Goal: Task Accomplishment & Management: Complete application form

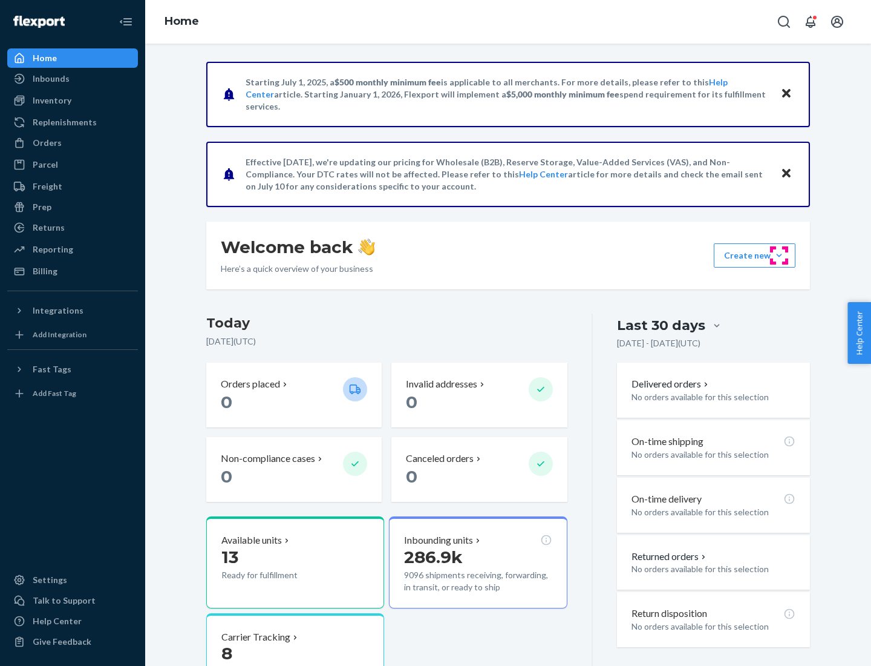
click at [780, 255] on button "Create new Create new inbound Create new order Create new product" at bounding box center [755, 255] width 82 height 24
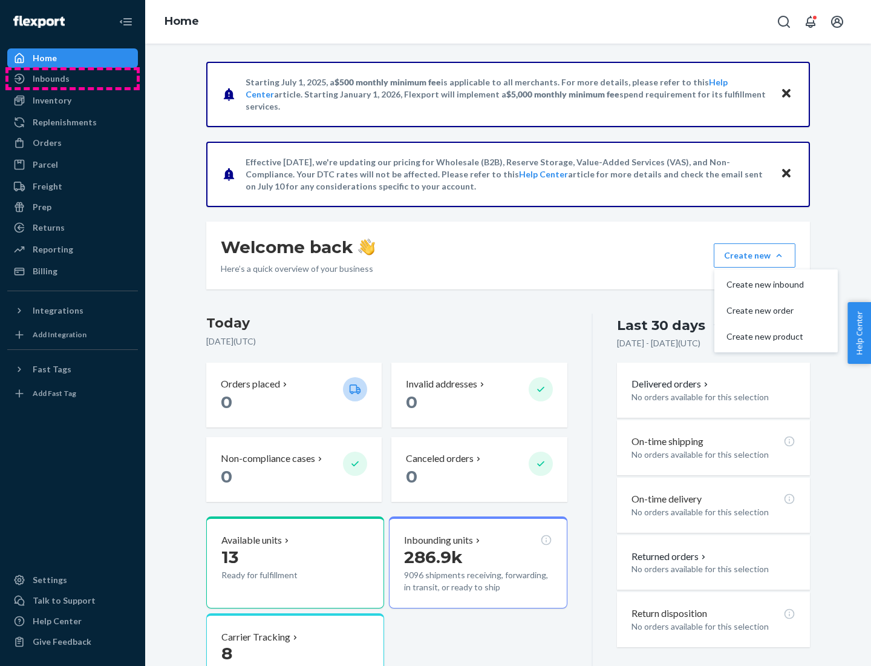
click at [73, 79] on div "Inbounds" at bounding box center [72, 78] width 128 height 17
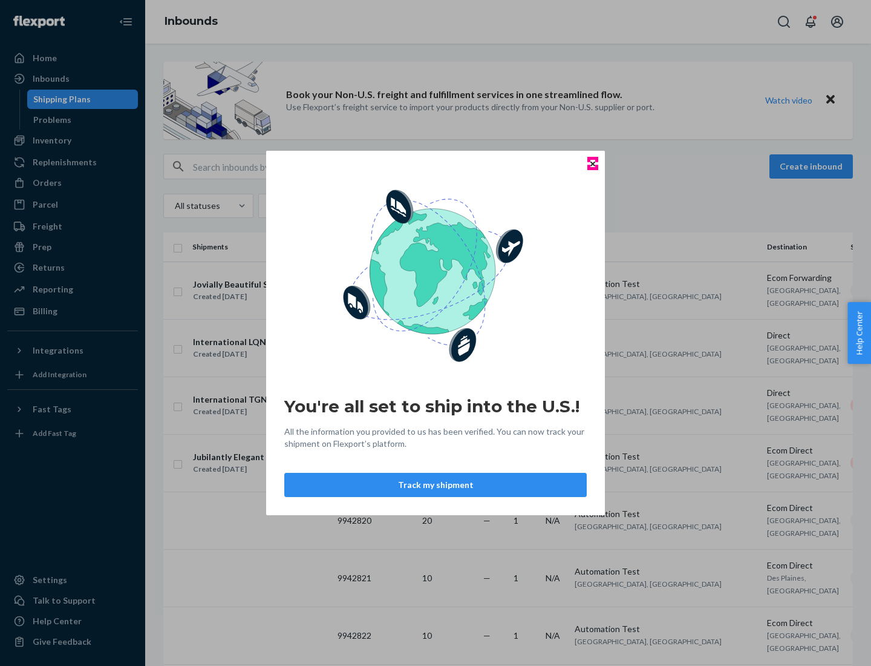
click at [592, 163] on icon "Close" at bounding box center [593, 163] width 5 height 5
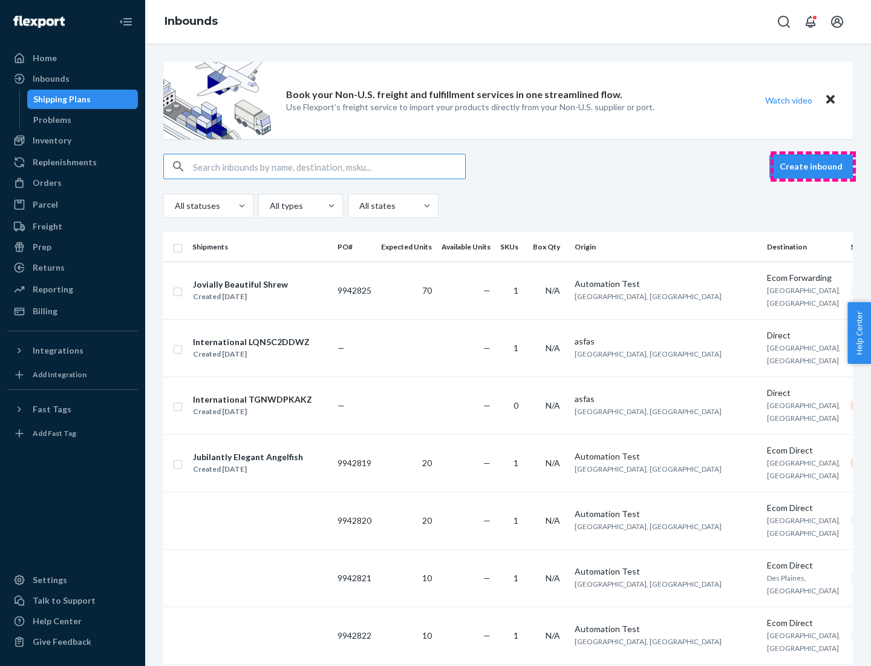
click at [813, 166] on button "Create inbound" at bounding box center [812, 166] width 84 height 24
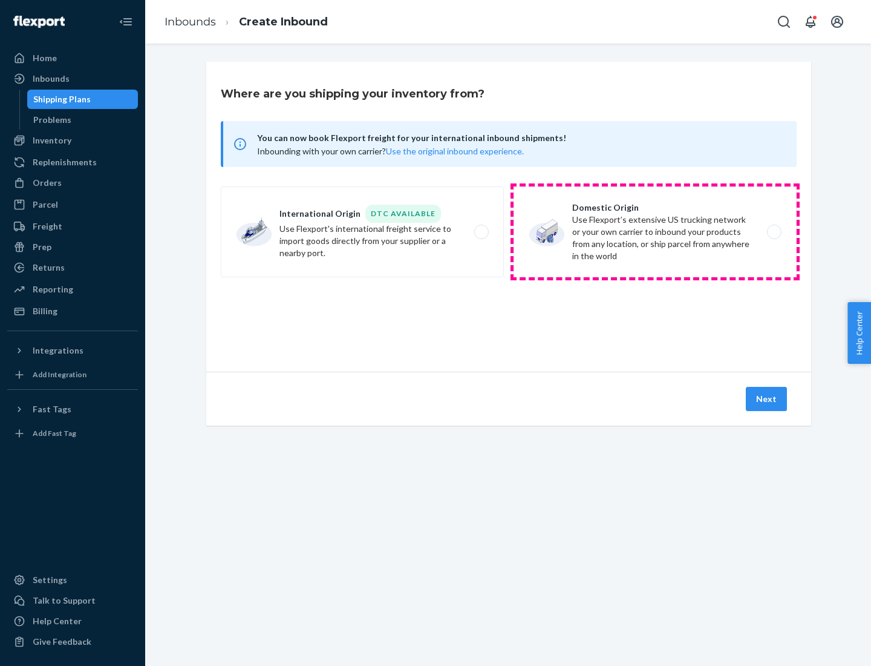
click at [655, 232] on label "Domestic Origin Use Flexport’s extensive US trucking network or your own carrie…" at bounding box center [655, 231] width 283 height 91
click at [774, 232] on input "Domestic Origin Use Flexport’s extensive US trucking network or your own carrie…" at bounding box center [778, 232] width 8 height 8
radio input "true"
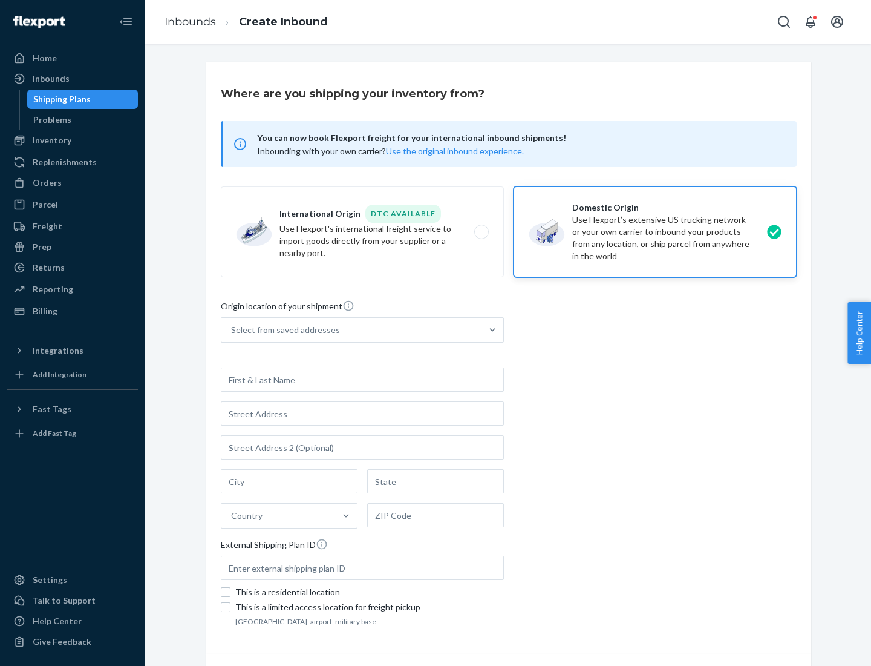
click at [352, 330] on div "Select from saved addresses" at bounding box center [352, 330] width 260 height 24
click at [232, 330] on input "Select from saved addresses" at bounding box center [231, 330] width 1 height 12
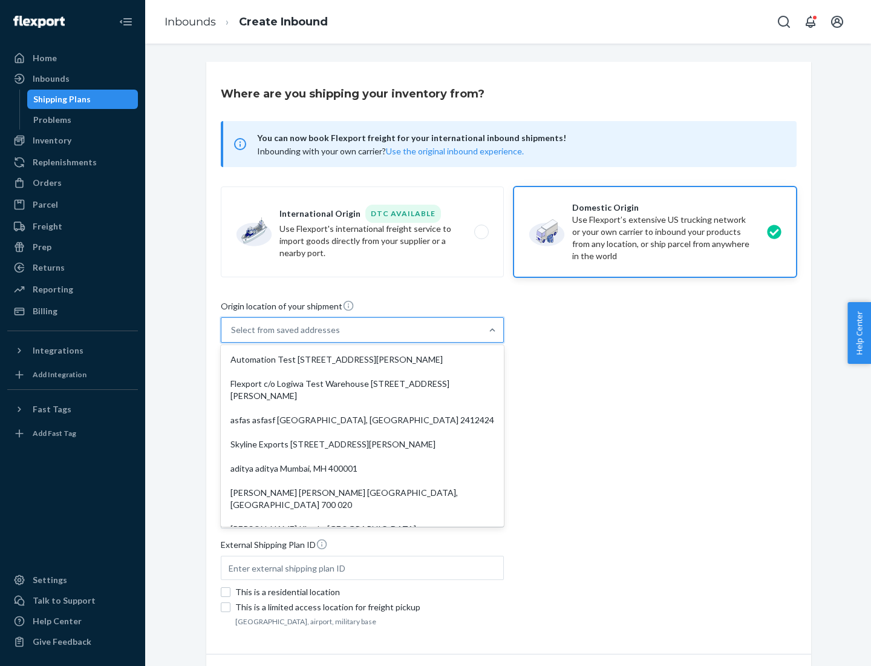
scroll to position [5, 0]
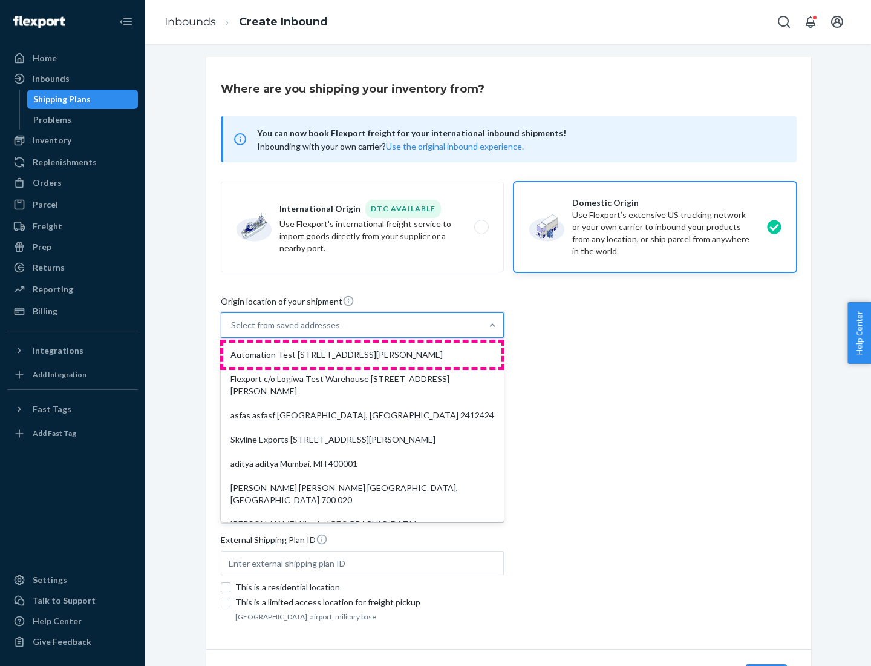
click at [363, 355] on div "Automation Test [STREET_ADDRESS][PERSON_NAME]" at bounding box center [362, 355] width 278 height 24
click at [232, 331] on input "option Automation Test [STREET_ADDRESS][PERSON_NAME]. 9 results available. Use …" at bounding box center [231, 325] width 1 height 12
type input "Automation Test"
type input "9th Floor"
type input "[GEOGRAPHIC_DATA]"
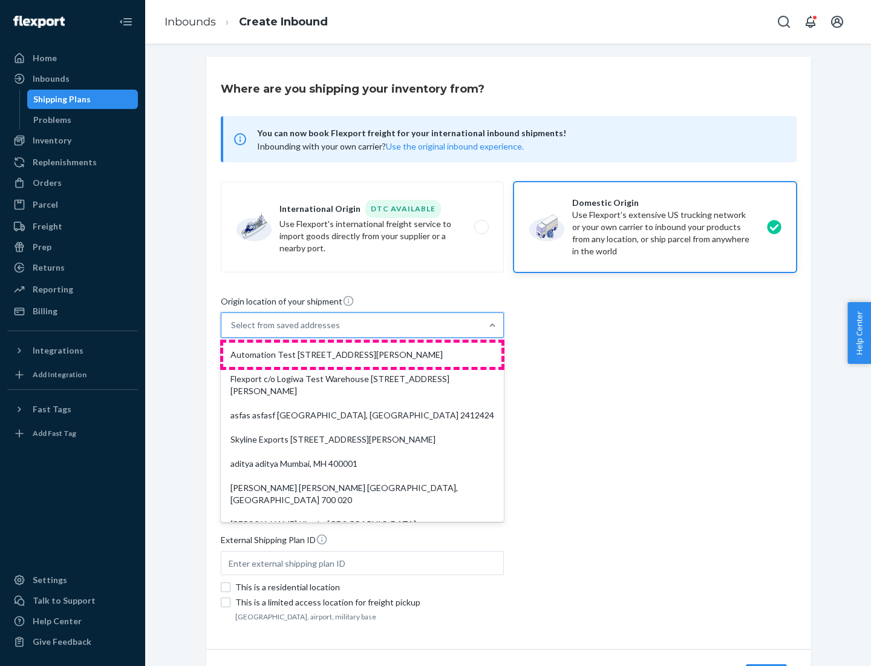
type input "CA"
type input "94104"
type input "[STREET_ADDRESS][PERSON_NAME]"
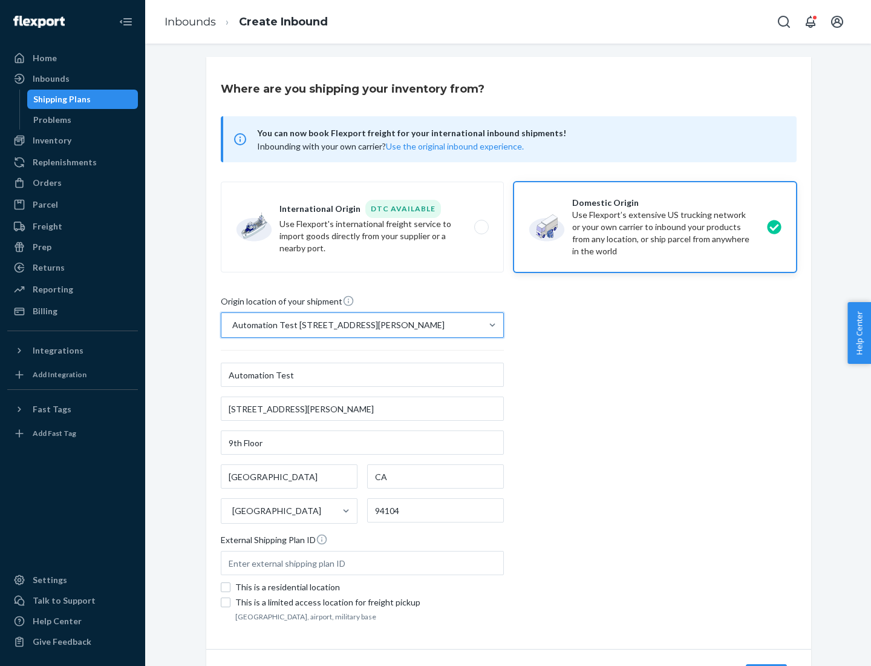
scroll to position [71, 0]
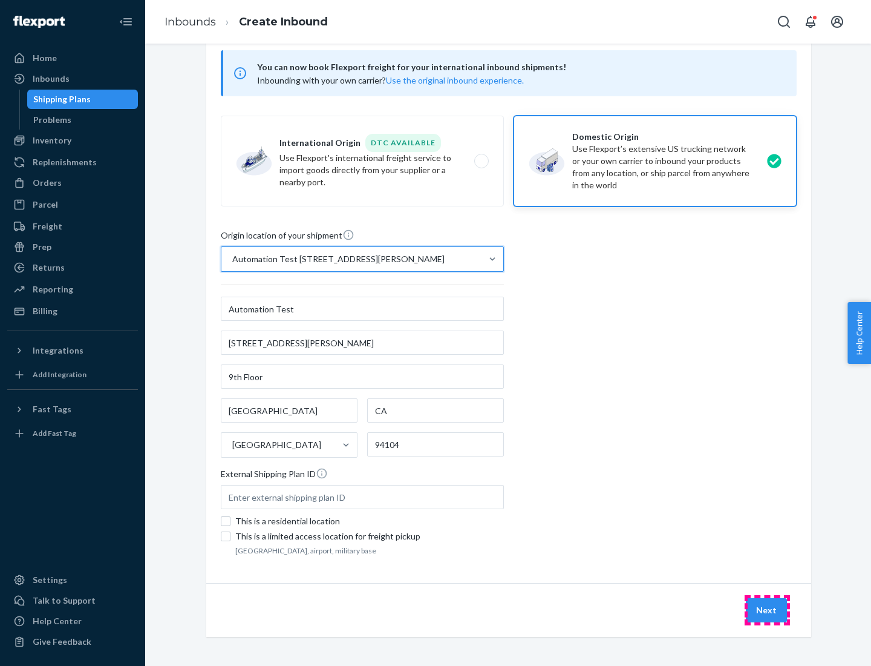
click at [767, 610] on button "Next" at bounding box center [766, 610] width 41 height 24
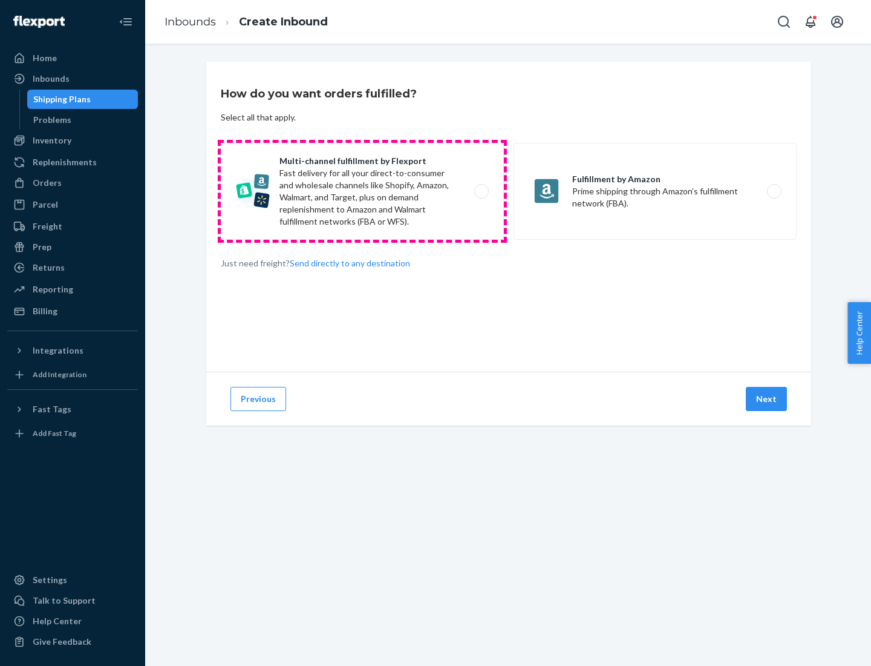
click at [363, 191] on label "Multi-channel fulfillment by Flexport Fast delivery for all your direct-to-cons…" at bounding box center [362, 191] width 283 height 97
click at [481, 191] on input "Multi-channel fulfillment by Flexport Fast delivery for all your direct-to-cons…" at bounding box center [485, 192] width 8 height 8
radio input "true"
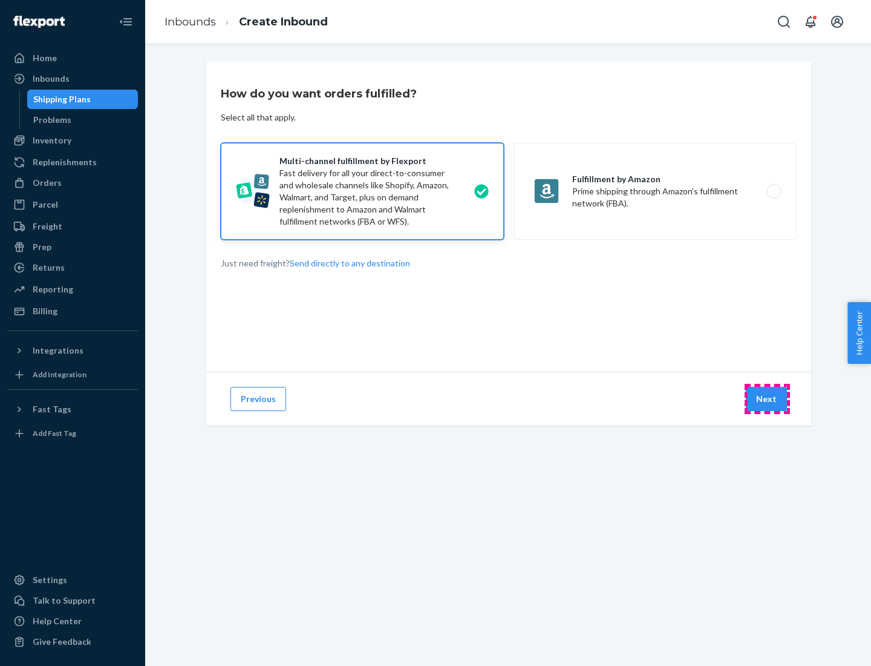
click at [767, 399] on button "Next" at bounding box center [766, 399] width 41 height 24
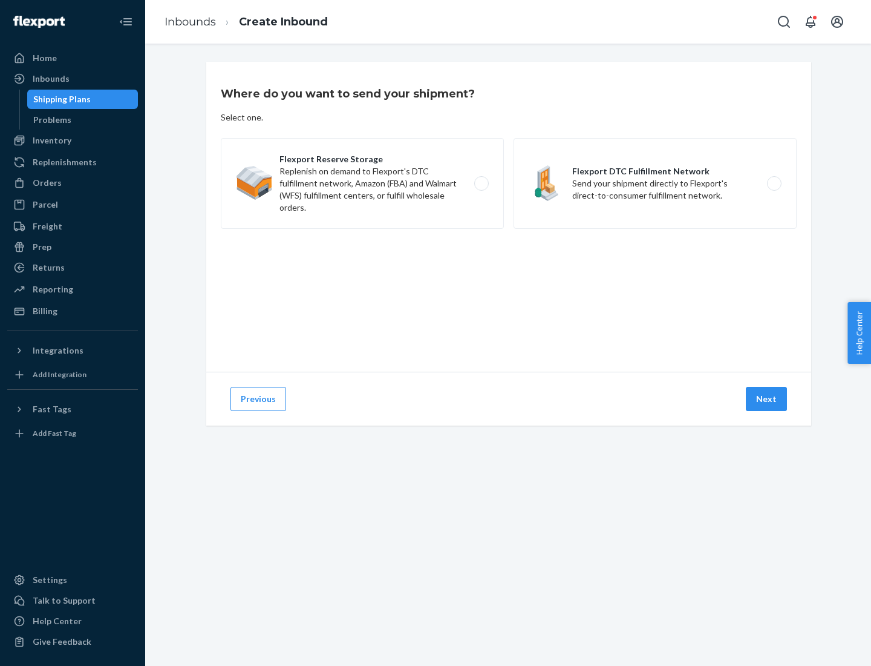
click at [363, 183] on label "Flexport Reserve Storage Replenish on demand to Flexport's DTC fulfillment netw…" at bounding box center [362, 183] width 283 height 91
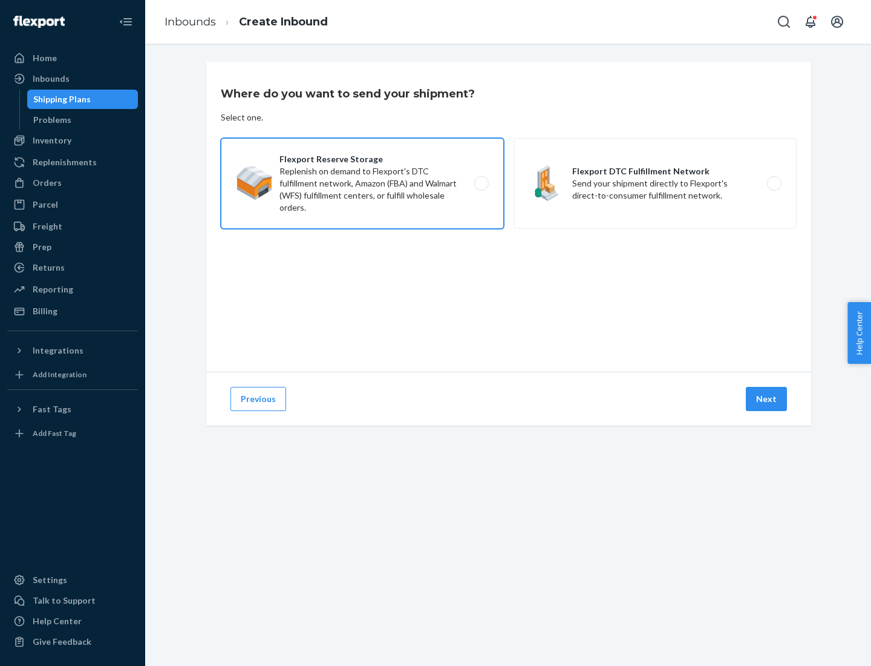
click at [481, 183] on input "Flexport Reserve Storage Replenish on demand to Flexport's DTC fulfillment netw…" at bounding box center [485, 184] width 8 height 8
radio input "true"
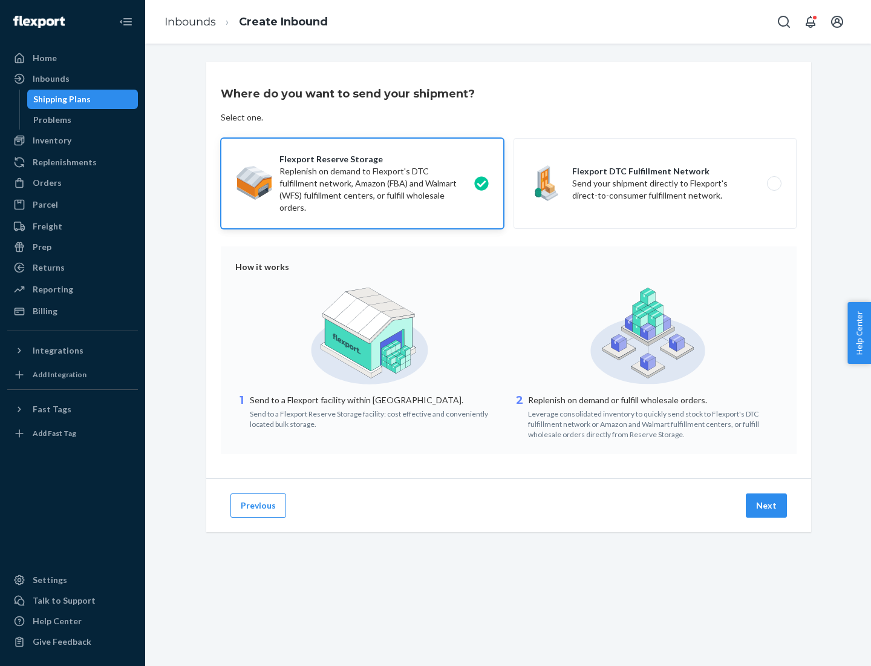
click at [767, 505] on button "Next" at bounding box center [766, 505] width 41 height 24
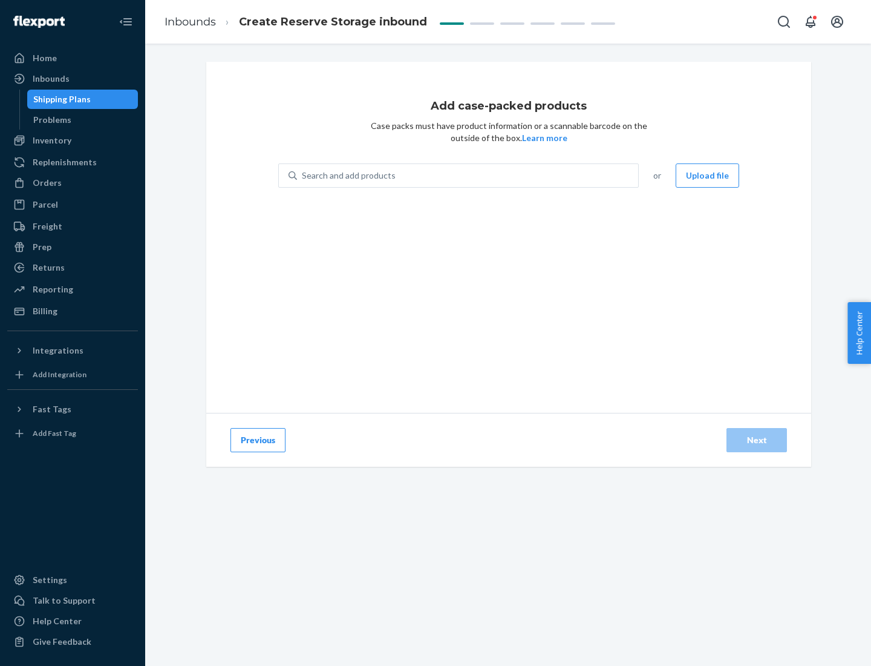
click at [468, 176] on div "Search and add products" at bounding box center [467, 176] width 341 height 22
click at [303, 176] on input "Search and add products" at bounding box center [302, 175] width 1 height 12
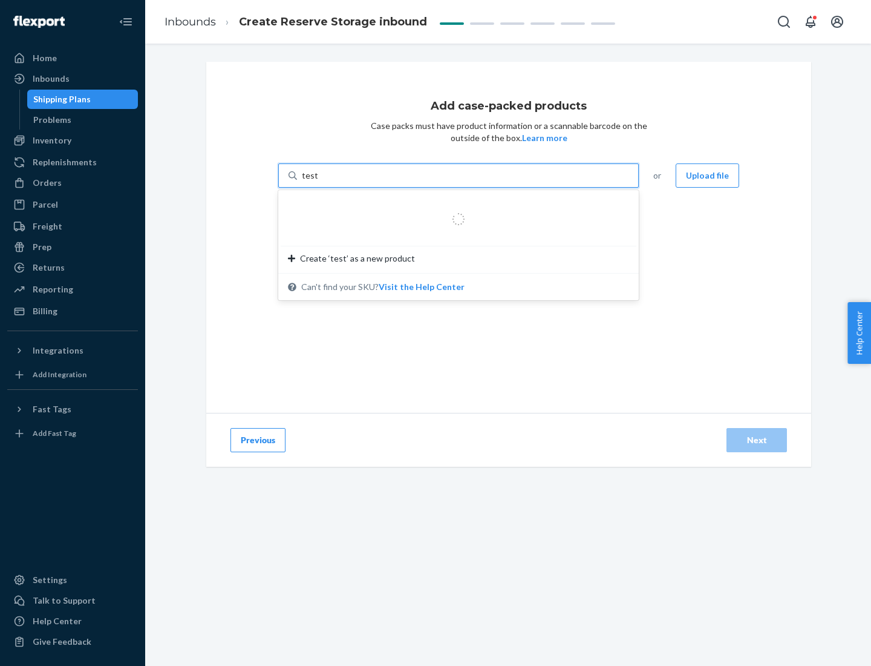
type input "test-syn"
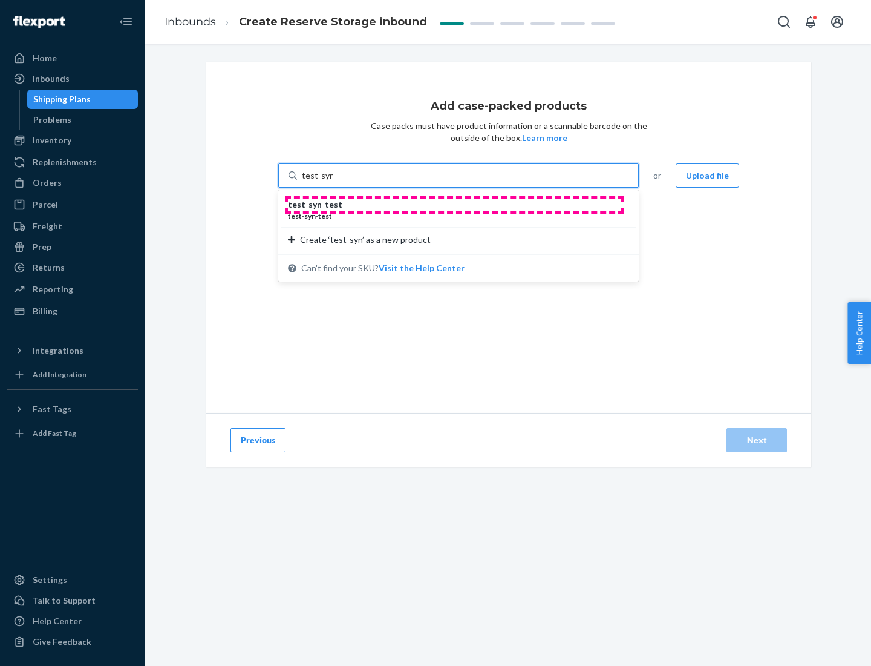
click at [455, 205] on div "test - syn - test" at bounding box center [454, 205] width 332 height 12
click at [333, 182] on input "test-syn" at bounding box center [317, 175] width 31 height 12
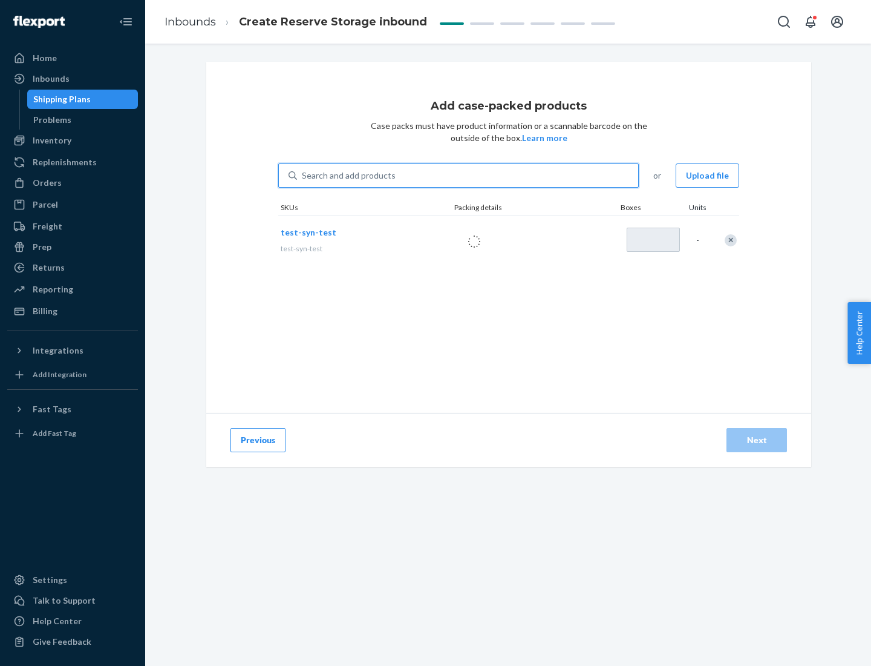
type input "1"
click at [757, 440] on div "Next" at bounding box center [757, 440] width 40 height 12
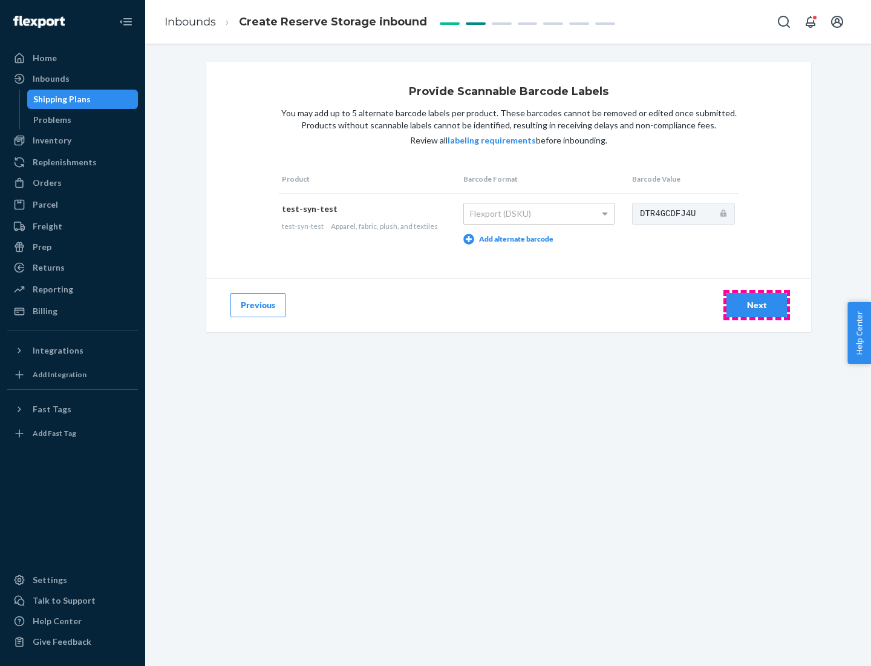
click at [757, 304] on div "Next" at bounding box center [757, 305] width 40 height 12
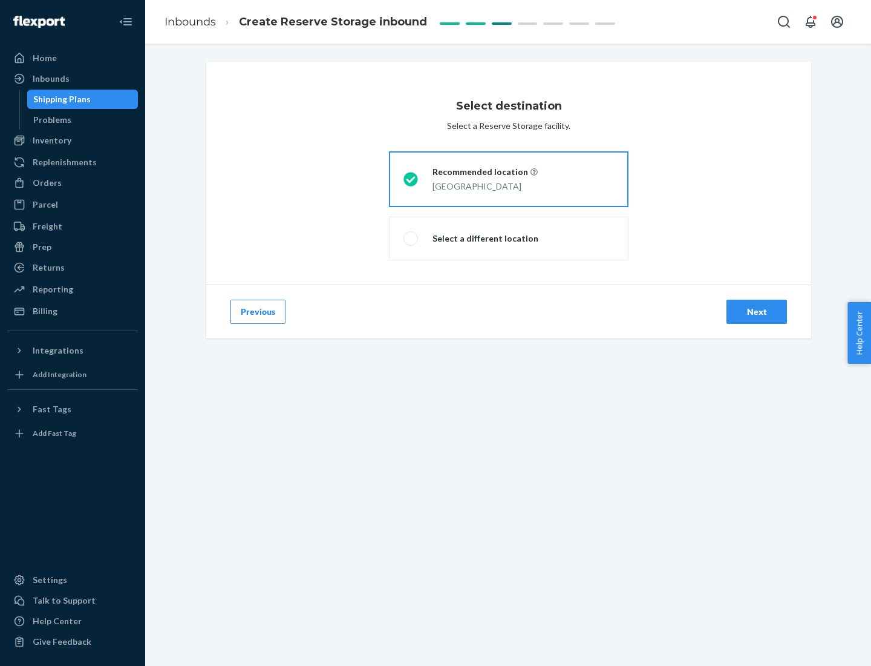
click at [757, 312] on div "Next" at bounding box center [757, 312] width 40 height 12
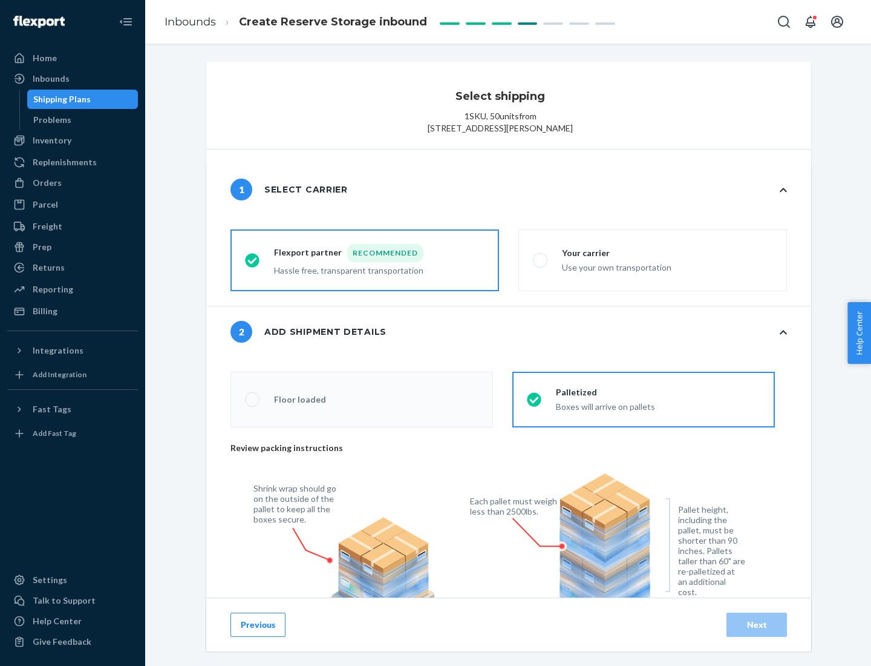
radio input "false"
type input "1"
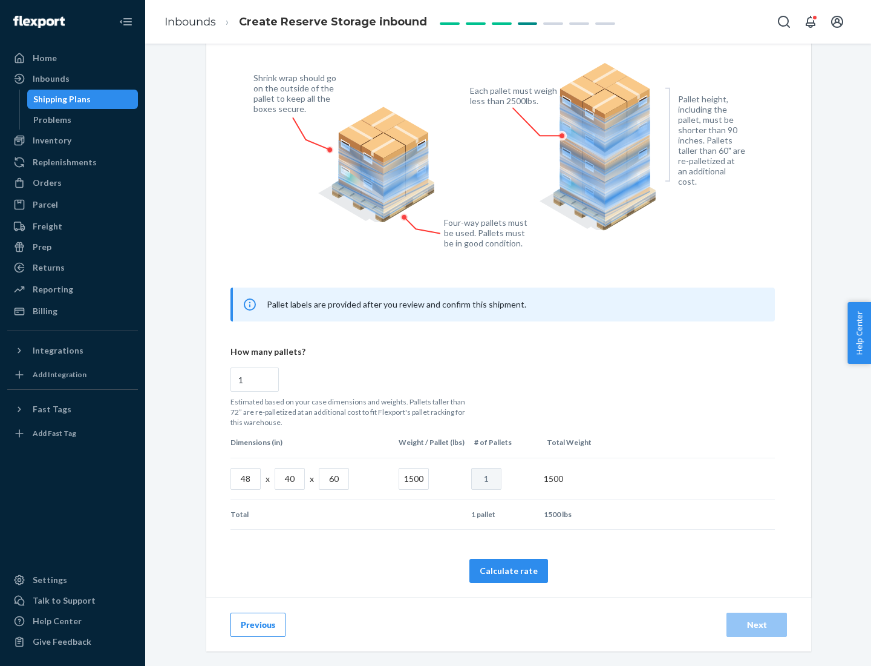
click at [509, 570] on button "Calculate rate" at bounding box center [509, 571] width 79 height 24
radio input "false"
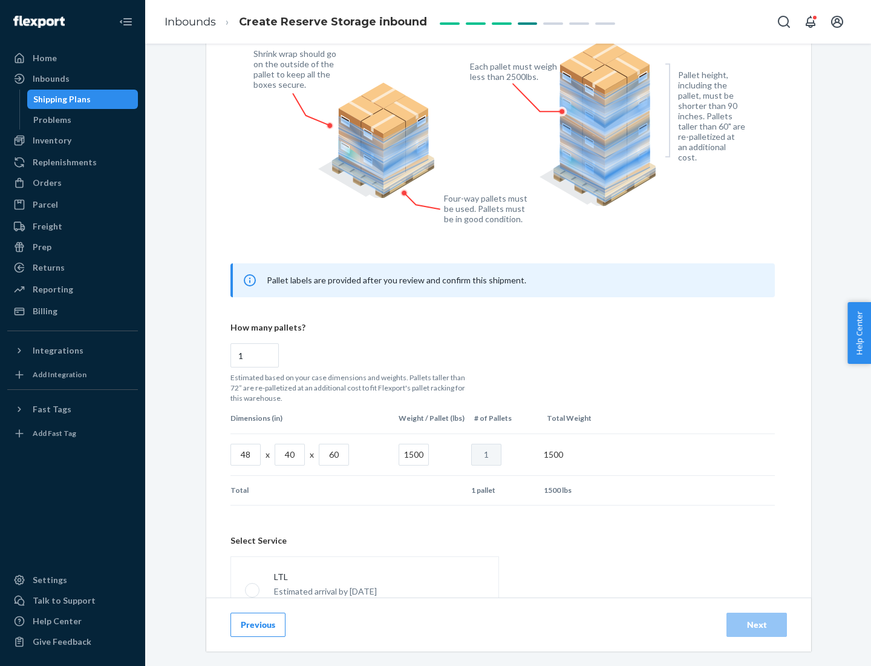
scroll to position [535, 0]
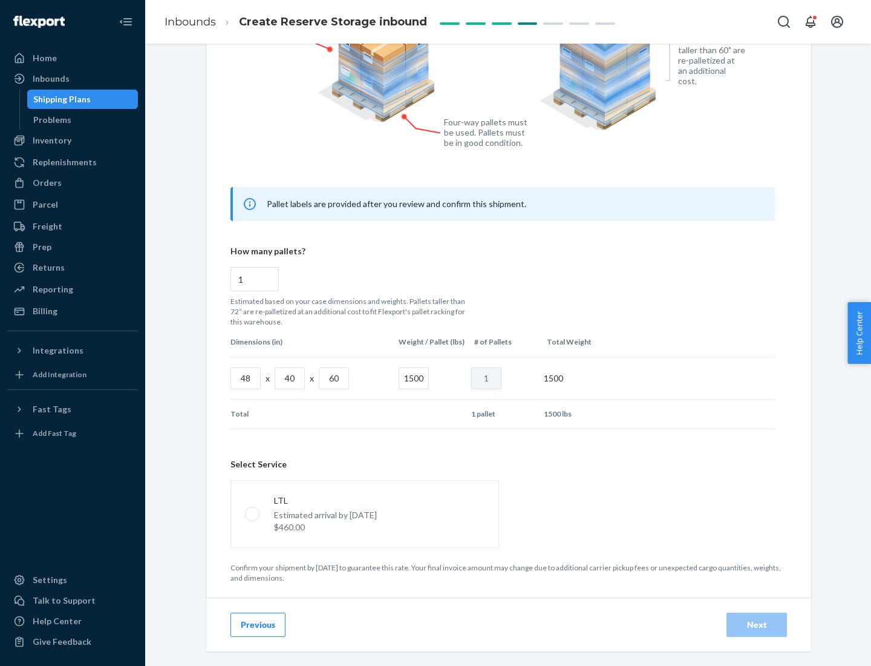
click at [364, 513] on p "Estimated arrival by [DATE]" at bounding box center [325, 515] width 103 height 12
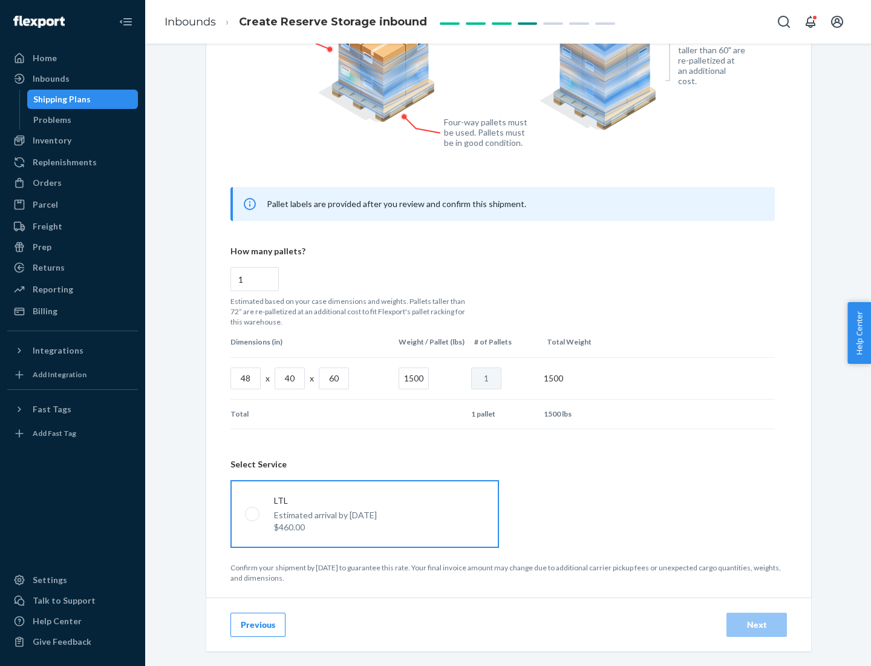
click at [253, 513] on input "LTL Estimated arrival by [DATE] $460.00" at bounding box center [249, 514] width 8 height 8
radio input "true"
radio input "false"
click at [757, 624] on div "Next" at bounding box center [757, 625] width 40 height 12
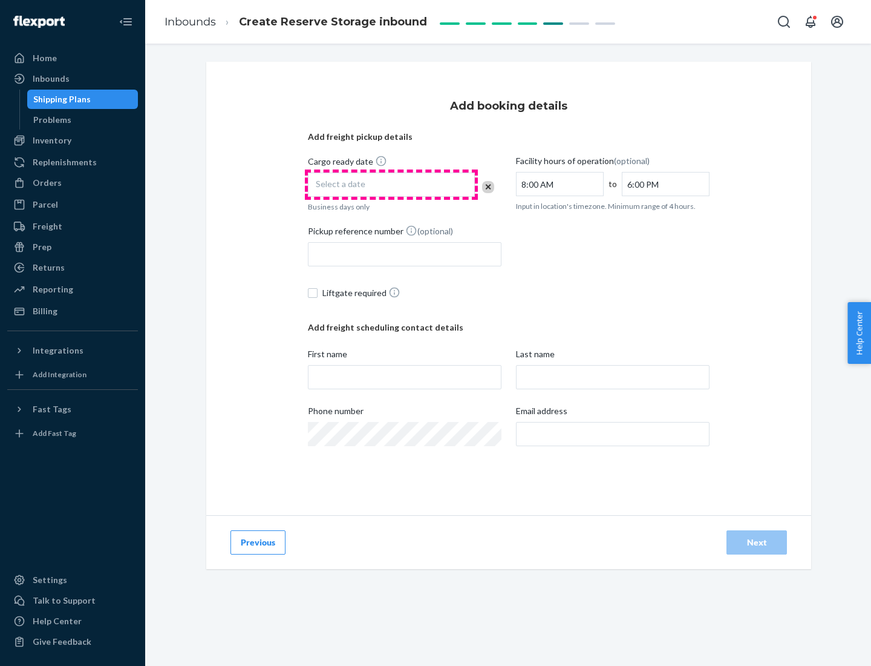
click at [392, 185] on div "Select a date" at bounding box center [391, 184] width 167 height 24
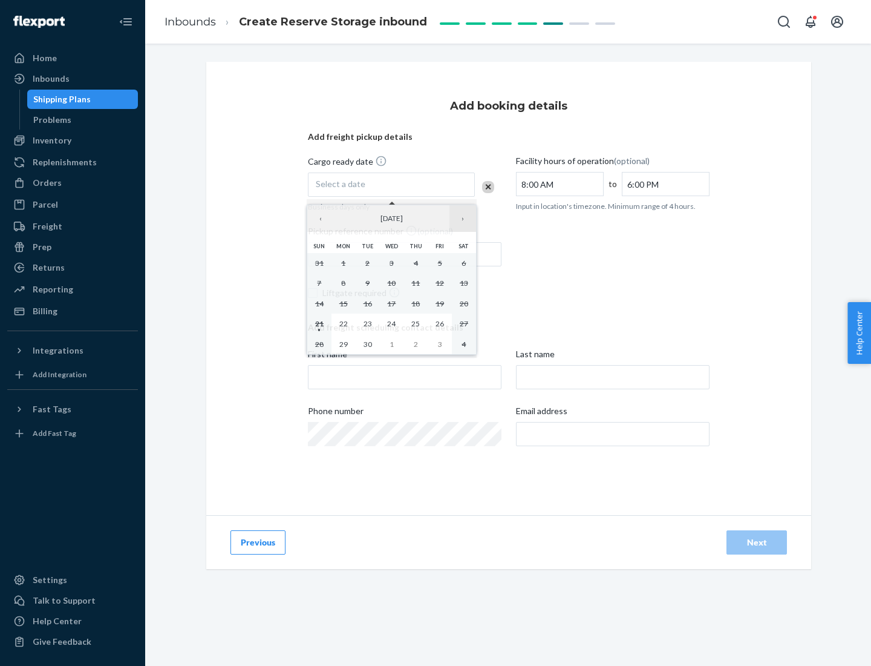
click at [463, 218] on button "›" at bounding box center [463, 218] width 27 height 27
click at [416, 323] on abbr "23" at bounding box center [416, 323] width 8 height 9
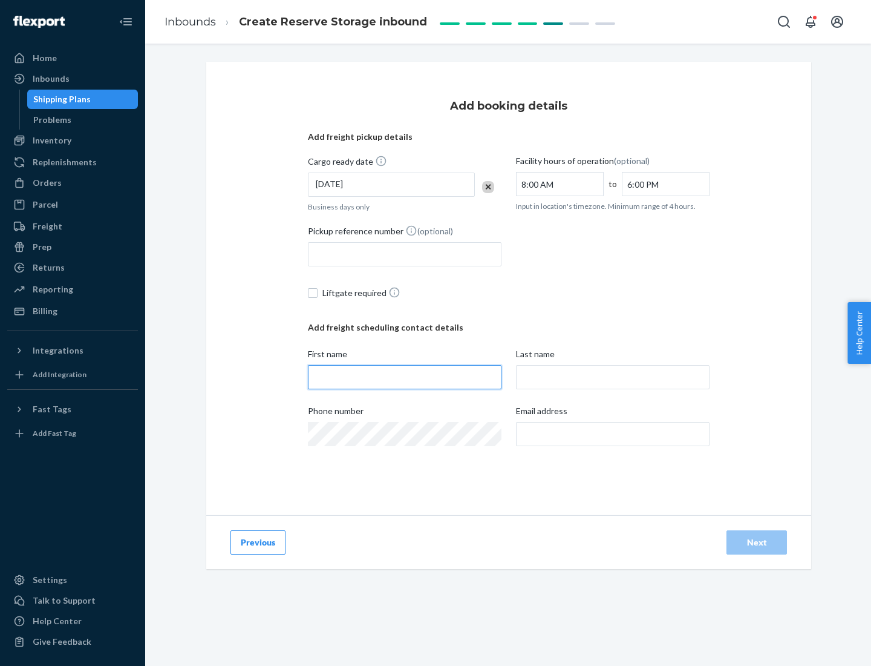
click at [405, 377] on input "First name" at bounding box center [405, 377] width 194 height 24
type input "[PERSON_NAME]"
click at [613, 377] on input "Last name" at bounding box center [613, 377] width 194 height 24
type input "Doe"
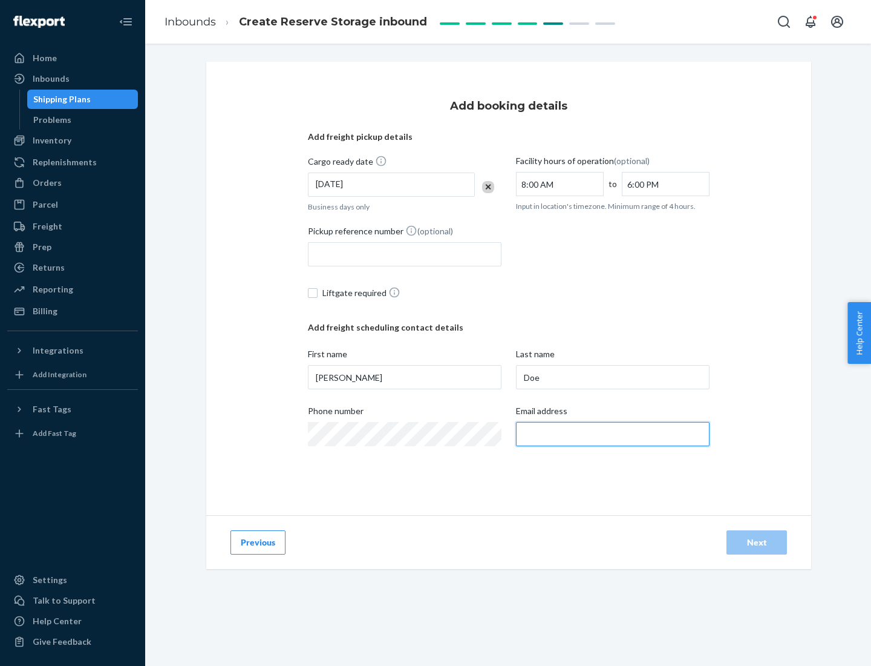
click at [613, 434] on input "Email address" at bounding box center [613, 434] width 194 height 24
type input "[EMAIL_ADDRESS][DOMAIN_NAME]"
click at [757, 542] on div "Next" at bounding box center [757, 542] width 40 height 12
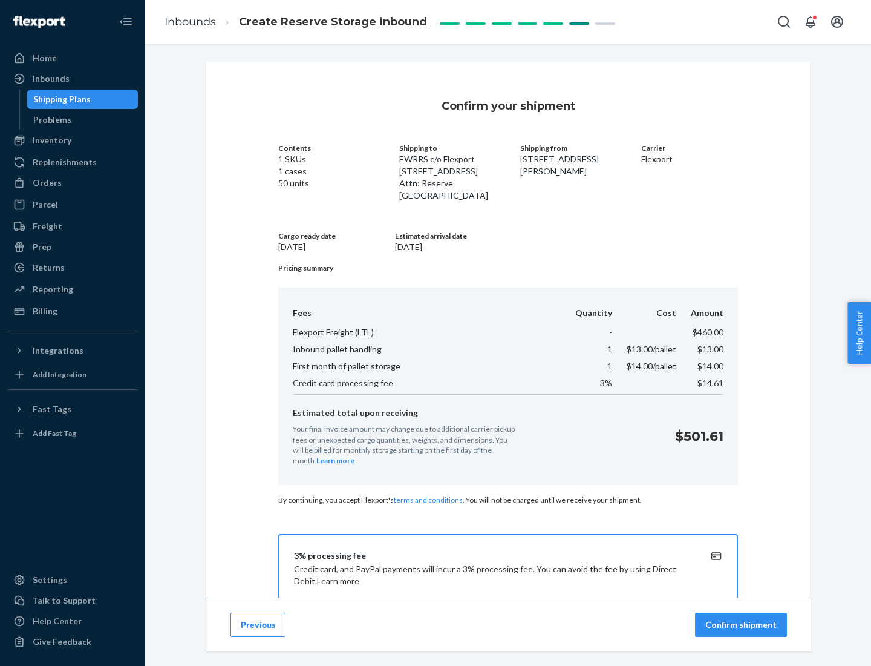
scroll to position [174, 0]
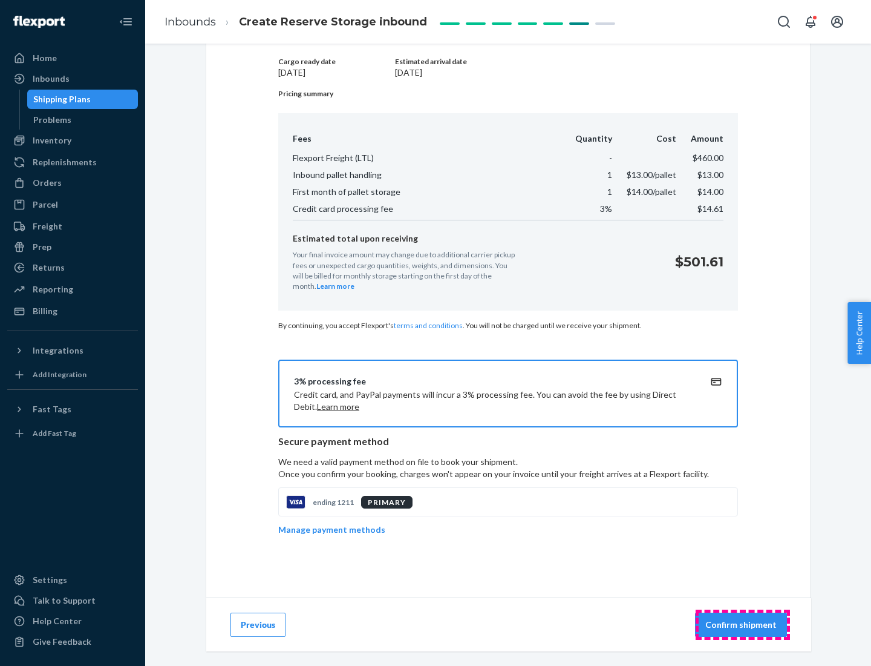
click at [743, 625] on p "Confirm shipment" at bounding box center [741, 625] width 71 height 12
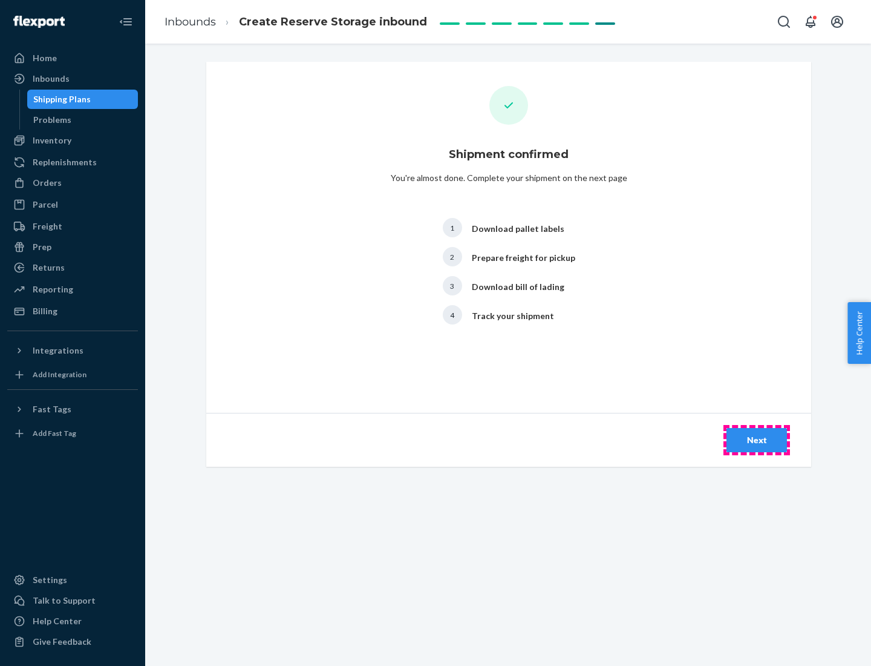
click at [757, 440] on div "Next" at bounding box center [757, 440] width 40 height 12
